Goal: Information Seeking & Learning: Learn about a topic

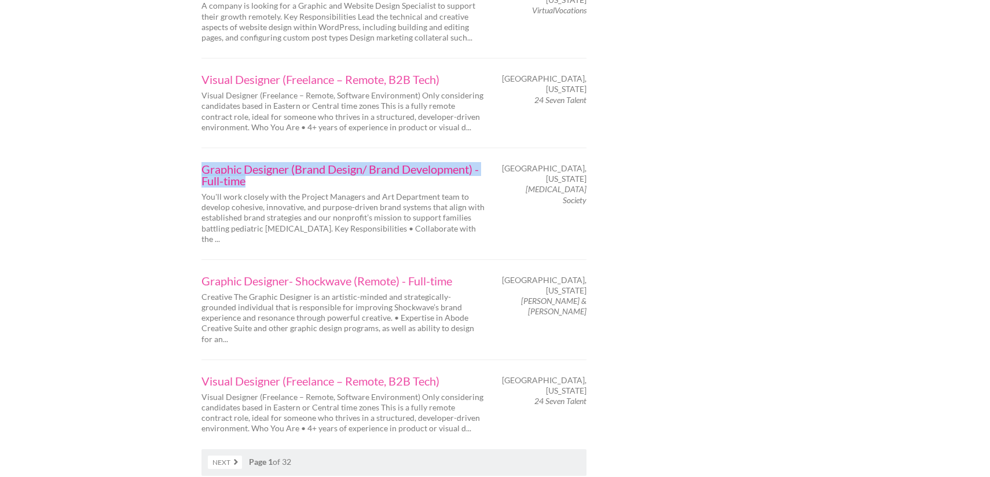
scroll to position [1782, 0]
click at [236, 454] on link "Next" at bounding box center [225, 460] width 34 height 13
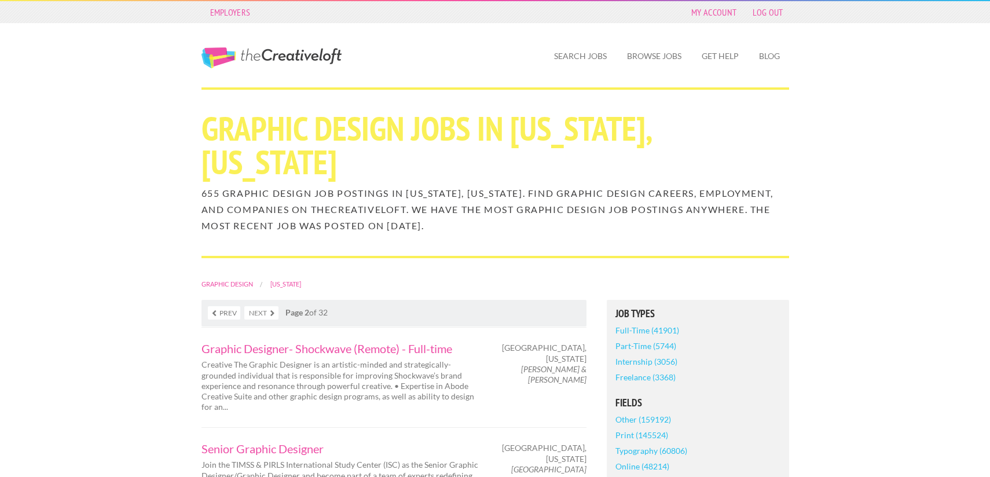
click at [657, 332] on link "Full-Time (41901)" at bounding box center [648, 331] width 64 height 16
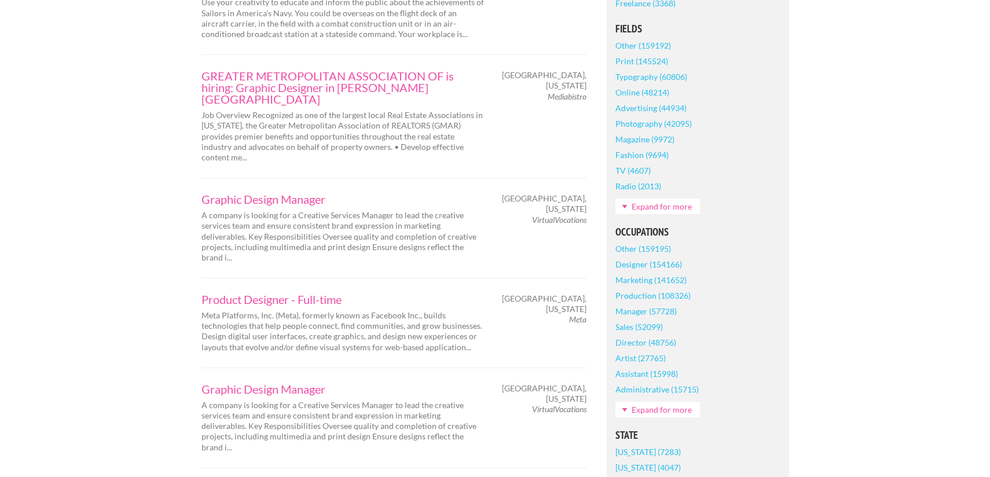
scroll to position [361, 0]
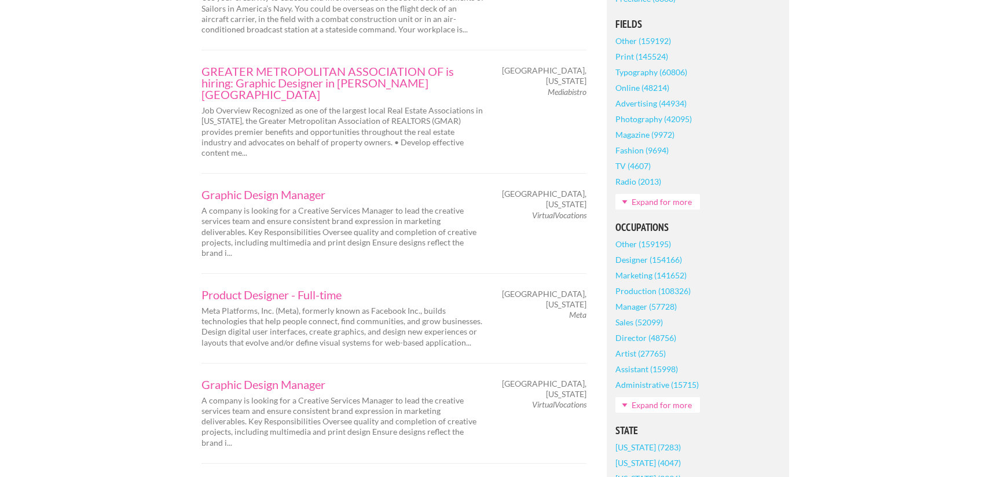
click at [657, 258] on link "Designer (154166)" at bounding box center [649, 260] width 67 height 16
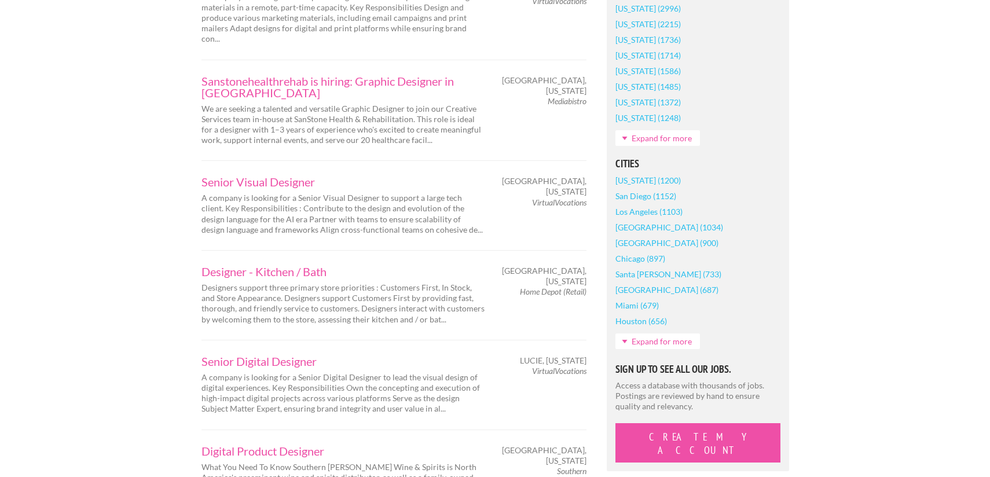
scroll to position [829, 0]
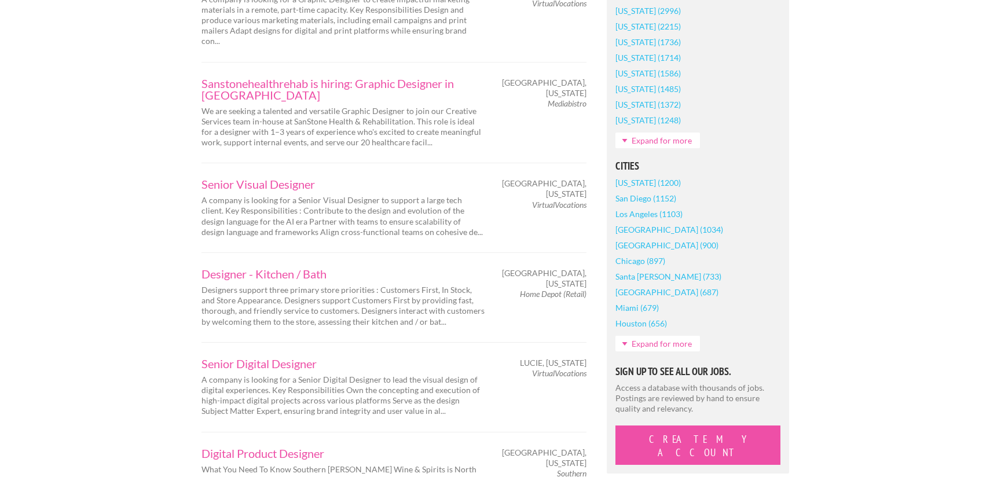
click at [652, 345] on link "Expand for more" at bounding box center [658, 344] width 85 height 16
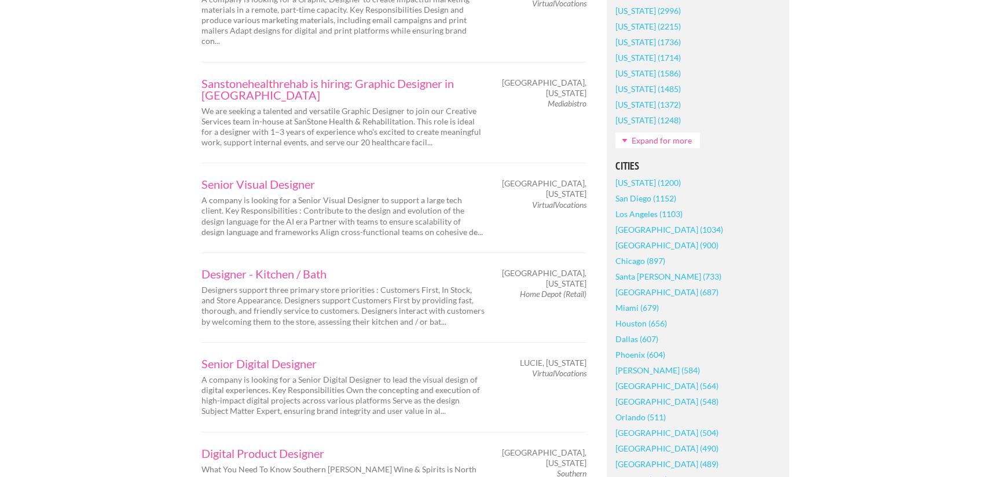
click at [661, 229] on link "[GEOGRAPHIC_DATA] (1034)" at bounding box center [670, 230] width 108 height 16
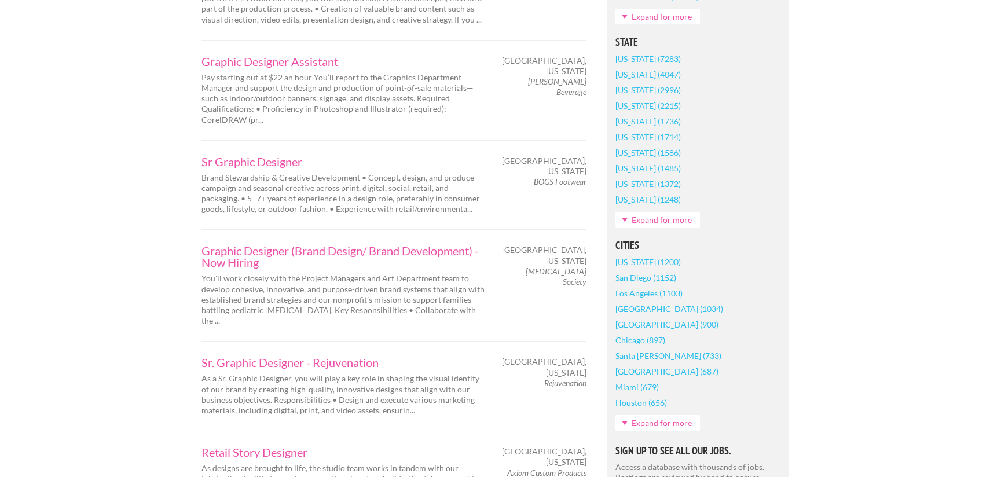
scroll to position [768, 0]
click at [667, 415] on link "Expand for more" at bounding box center [658, 423] width 85 height 16
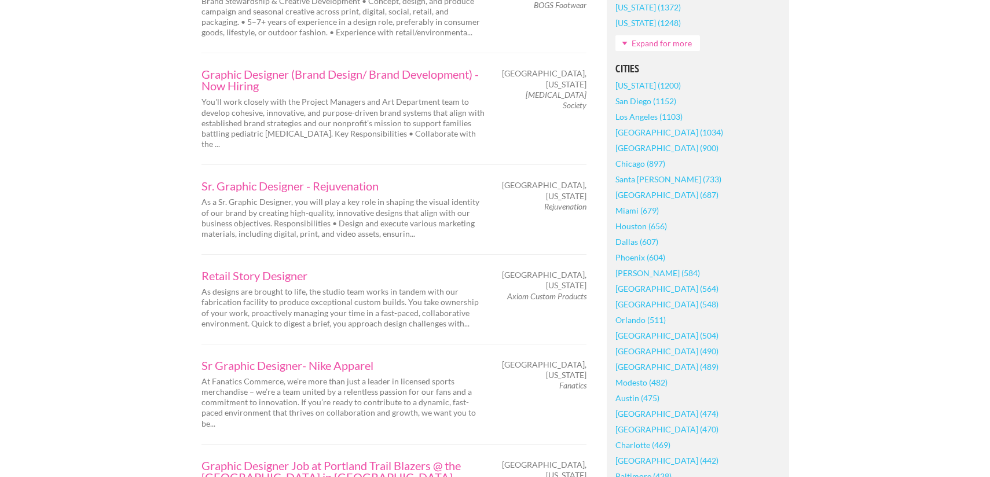
scroll to position [946, 0]
click at [669, 342] on link "[GEOGRAPHIC_DATA] (490)" at bounding box center [667, 350] width 103 height 16
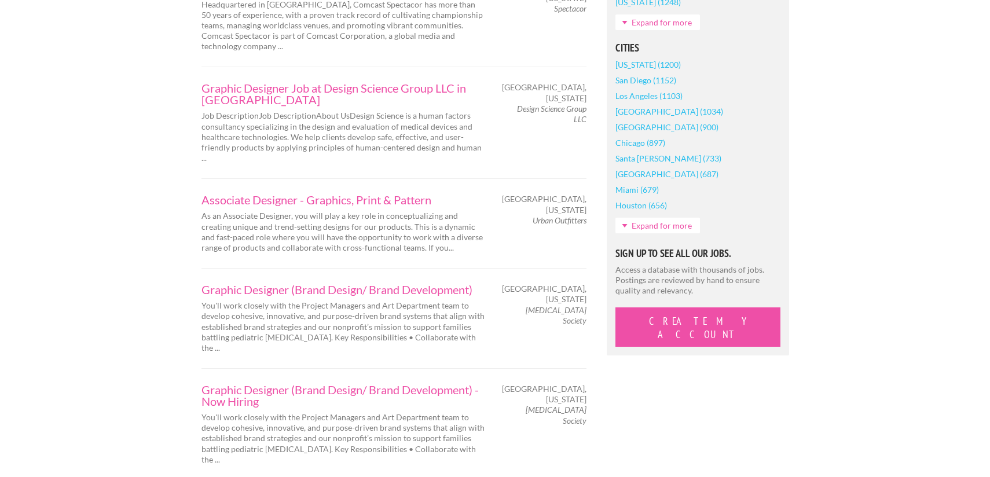
scroll to position [967, 0]
